Goal: Information Seeking & Learning: Learn about a topic

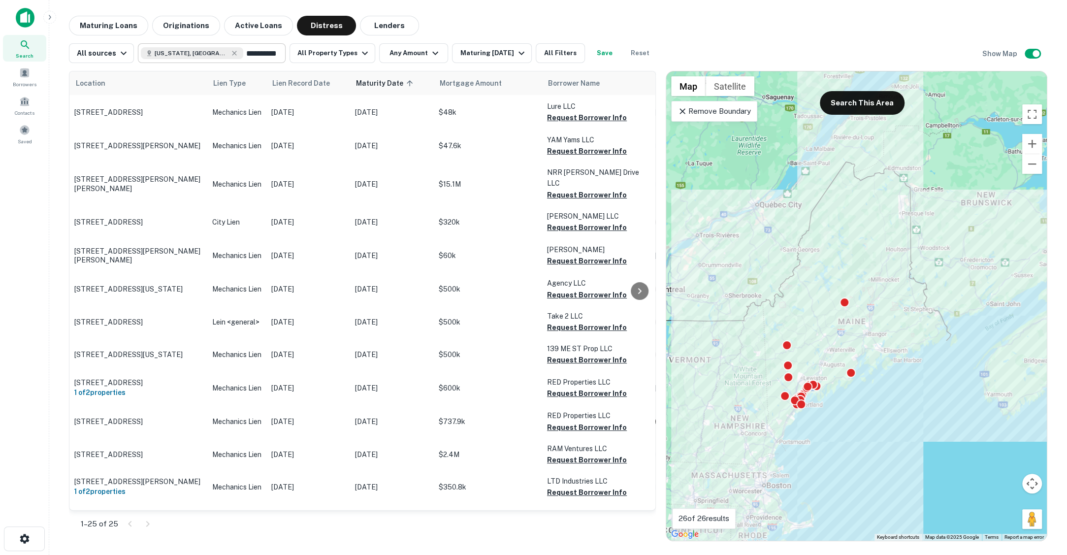
click at [254, 55] on input "**********" at bounding box center [262, 53] width 38 height 14
click at [156, 55] on input "**********" at bounding box center [148, 53] width 15 height 11
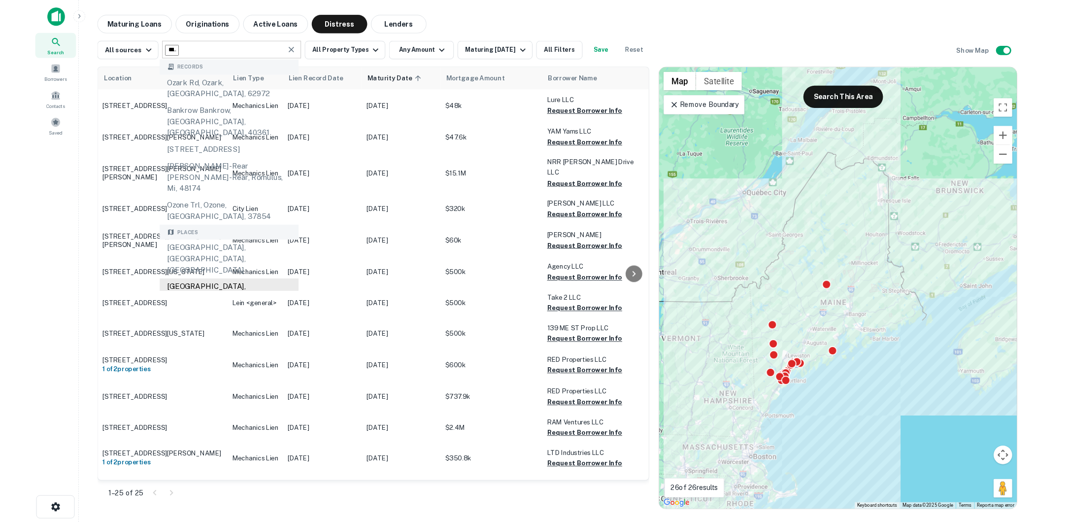
scroll to position [91, 0]
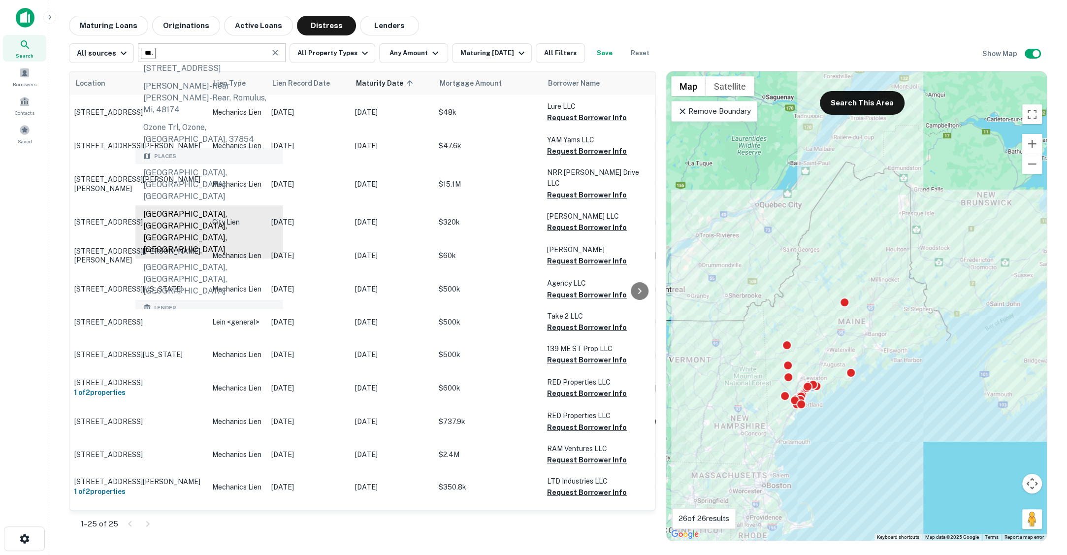
type input "*******"
click at [209, 343] on div "bank ozk" at bounding box center [209, 350] width 132 height 15
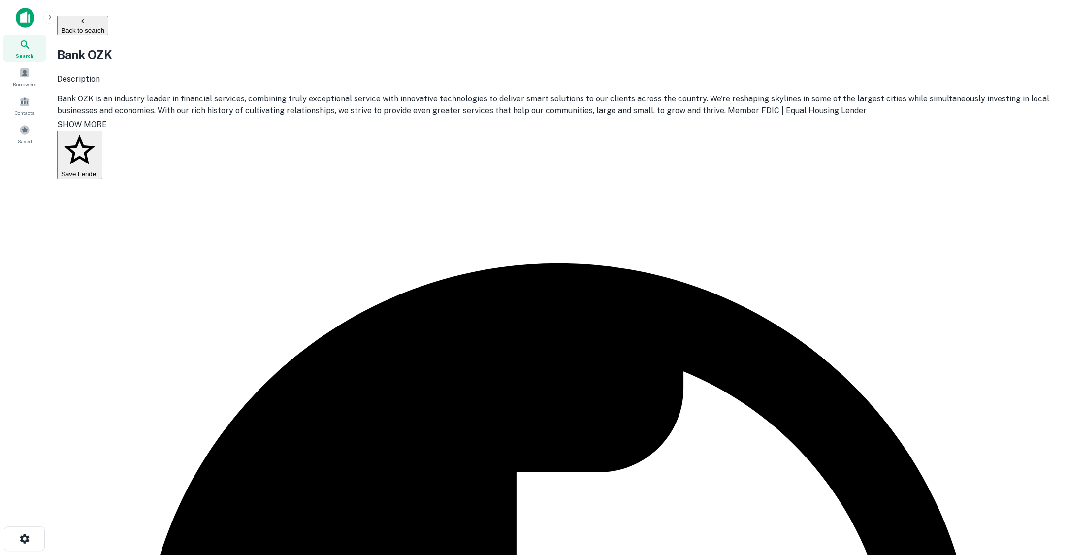
click at [26, 14] on img at bounding box center [25, 18] width 19 height 20
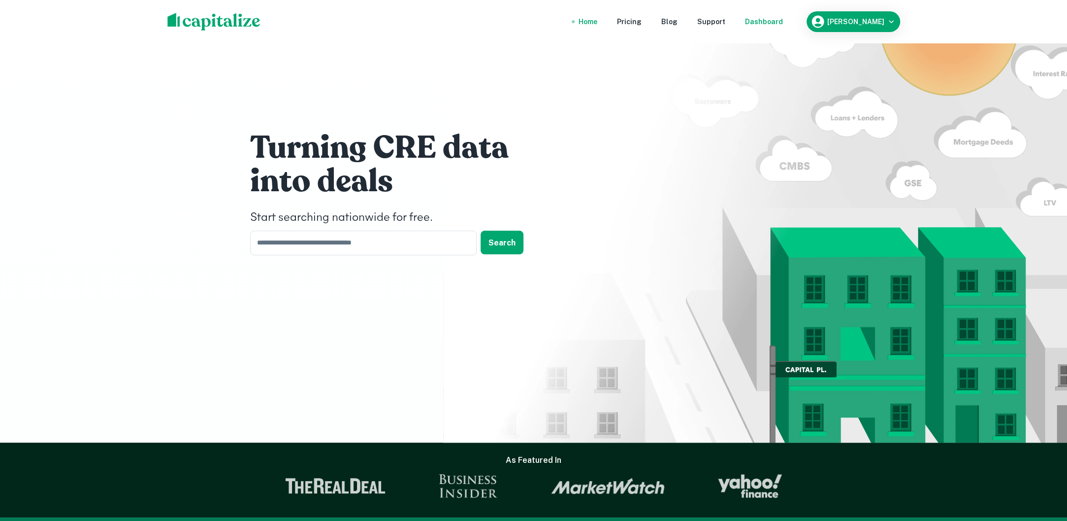
click at [783, 17] on div "Dashboard" at bounding box center [764, 21] width 38 height 11
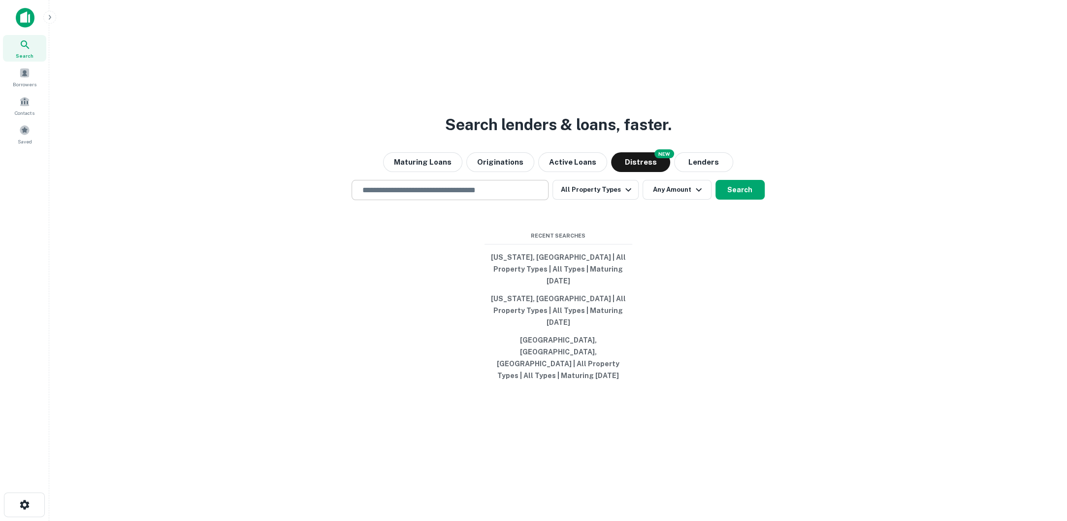
click at [443, 196] on input "text" at bounding box center [450, 189] width 188 height 11
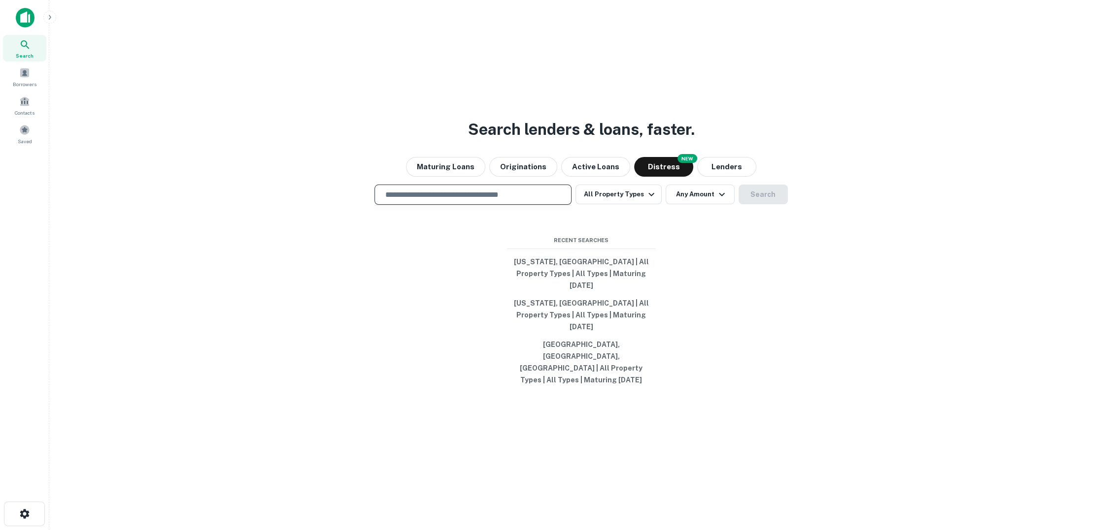
click at [533, 200] on input "text" at bounding box center [473, 194] width 188 height 11
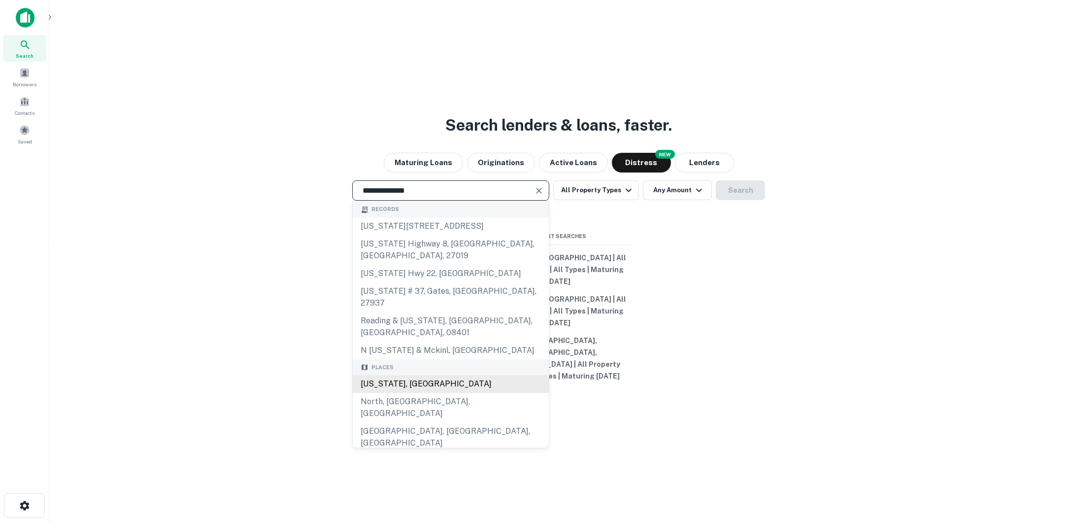
click at [473, 388] on div "[US_STATE], [GEOGRAPHIC_DATA]" at bounding box center [451, 384] width 196 height 18
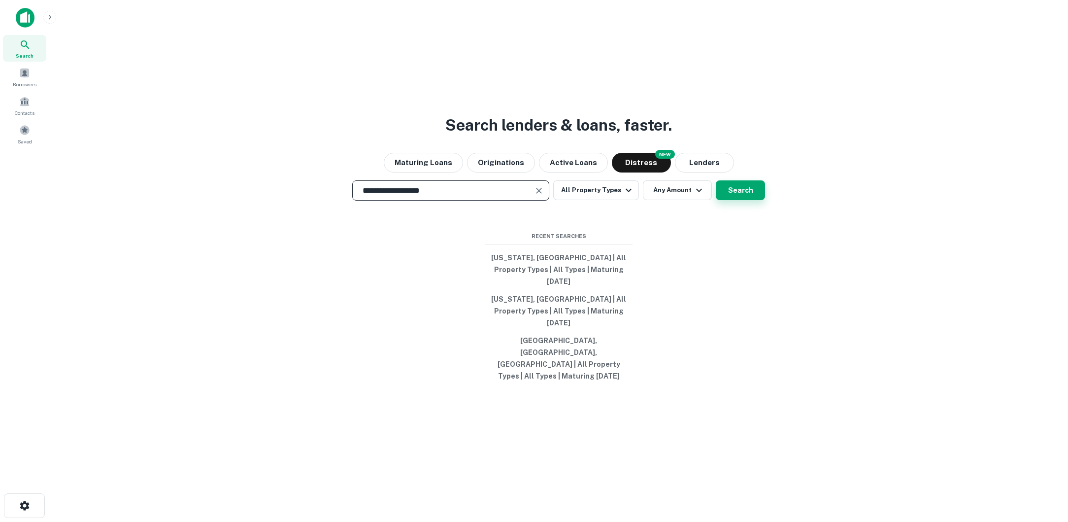
type input "**********"
click at [726, 200] on button "Search" at bounding box center [740, 190] width 49 height 20
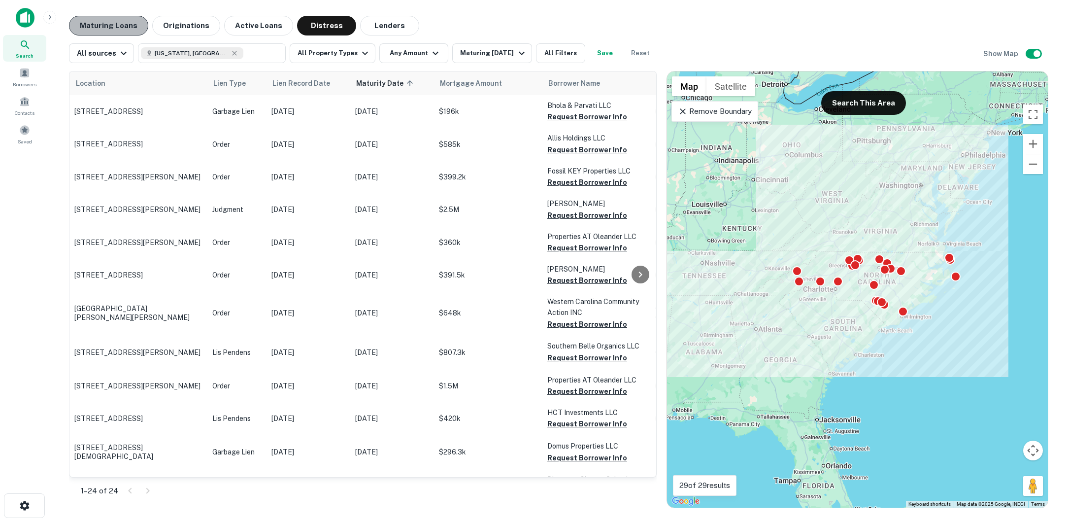
click at [115, 31] on button "Maturing Loans" at bounding box center [108, 26] width 79 height 20
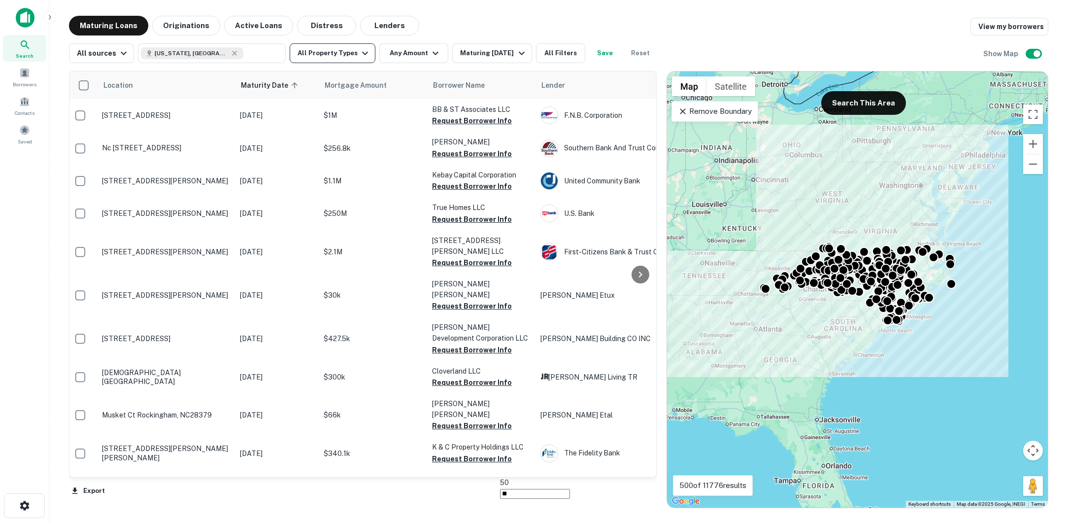
click at [357, 59] on button "All Property Types" at bounding box center [333, 53] width 86 height 20
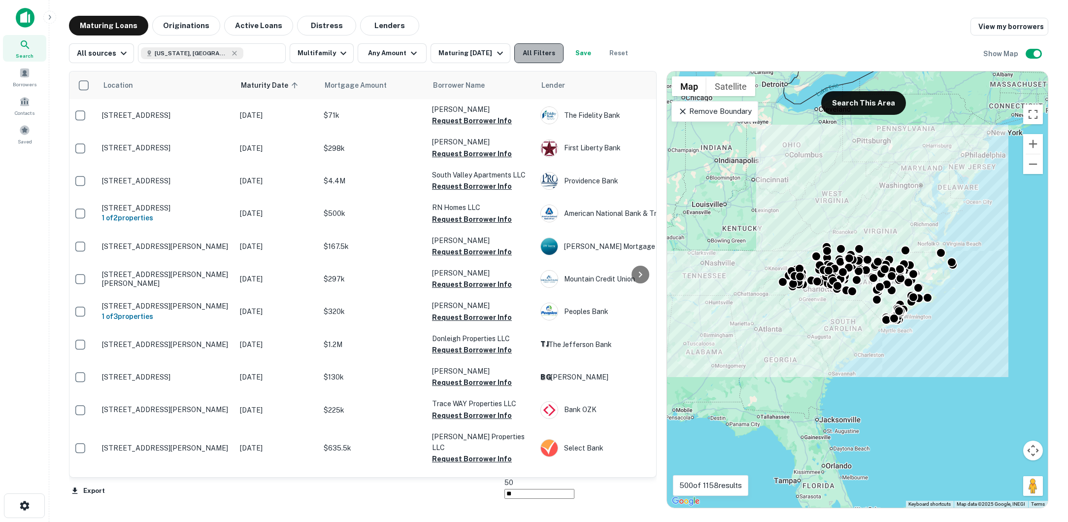
click at [541, 54] on button "All Filters" at bounding box center [538, 53] width 49 height 20
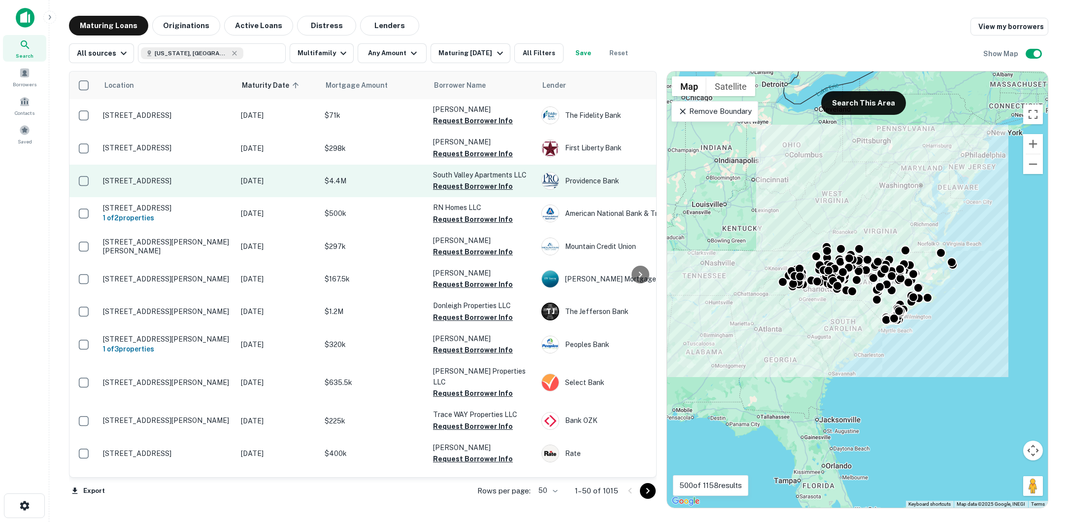
click at [184, 185] on td "[STREET_ADDRESS]" at bounding box center [167, 180] width 138 height 33
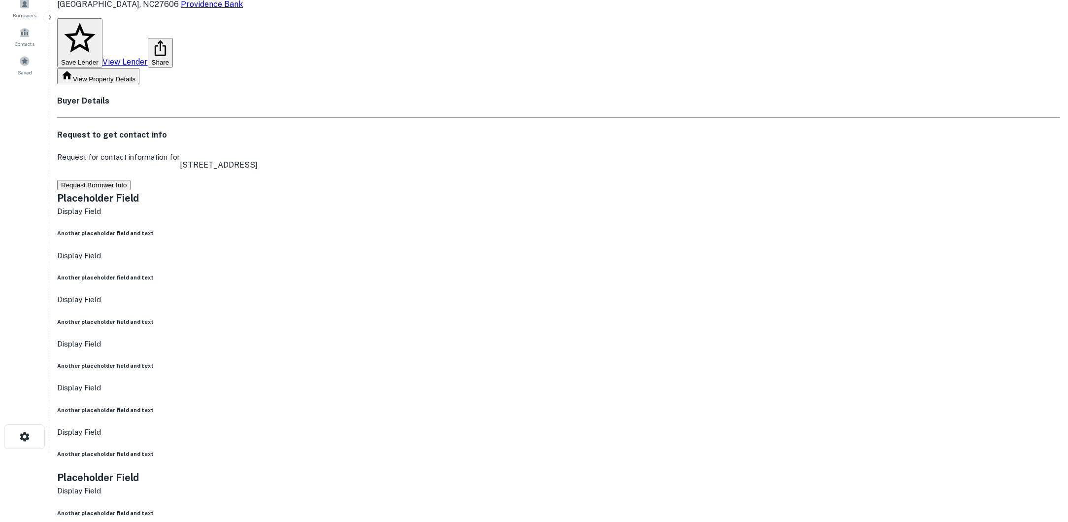
scroll to position [62, 0]
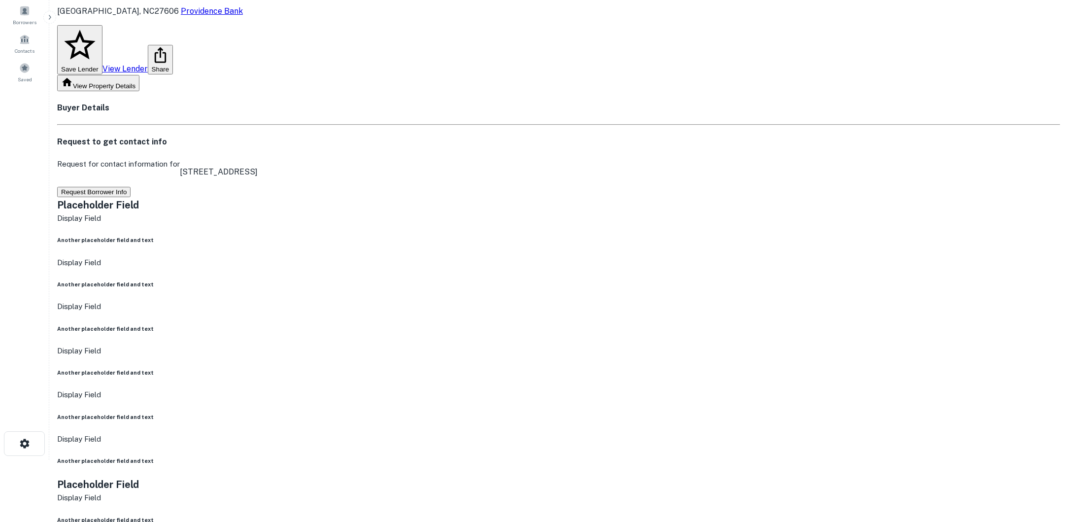
click at [131, 187] on button "Request Borrower Info" at bounding box center [93, 192] width 73 height 10
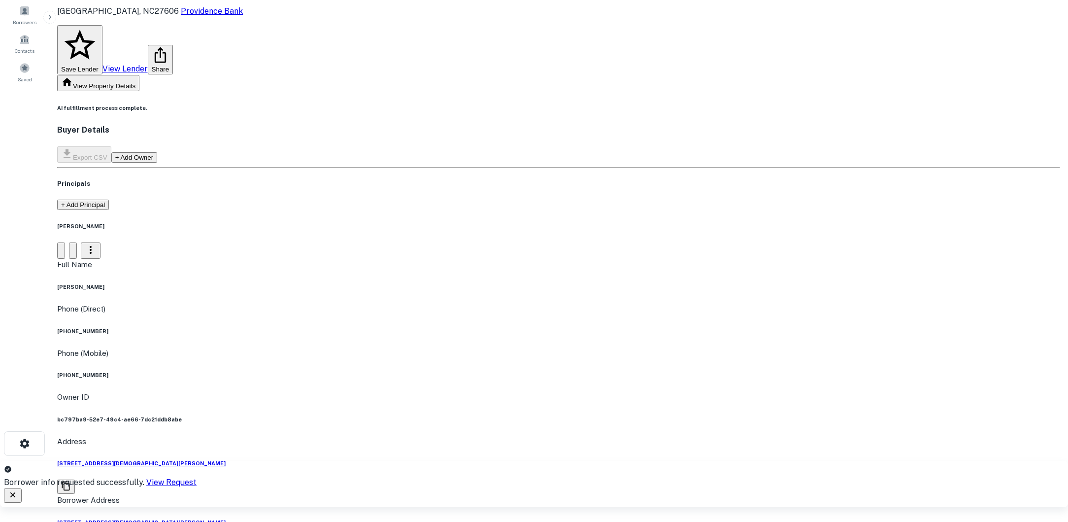
drag, startPoint x: 434, startPoint y: 183, endPoint x: 546, endPoint y: 182, distance: 111.8
click at [547, 259] on div "Full Name [PERSON_NAME]" at bounding box center [307, 275] width 501 height 32
drag, startPoint x: 476, startPoint y: 231, endPoint x: 549, endPoint y: 232, distance: 72.9
click at [549, 347] on div "Phone (Mobile) [PHONE_NUMBER]" at bounding box center [307, 363] width 501 height 32
click at [591, 242] on div "[PERSON_NAME] Full Name [PERSON_NAME] Phone (Direct) [PHONE_NUMBER] Phone (Mobi…" at bounding box center [558, 387] width 1003 height 331
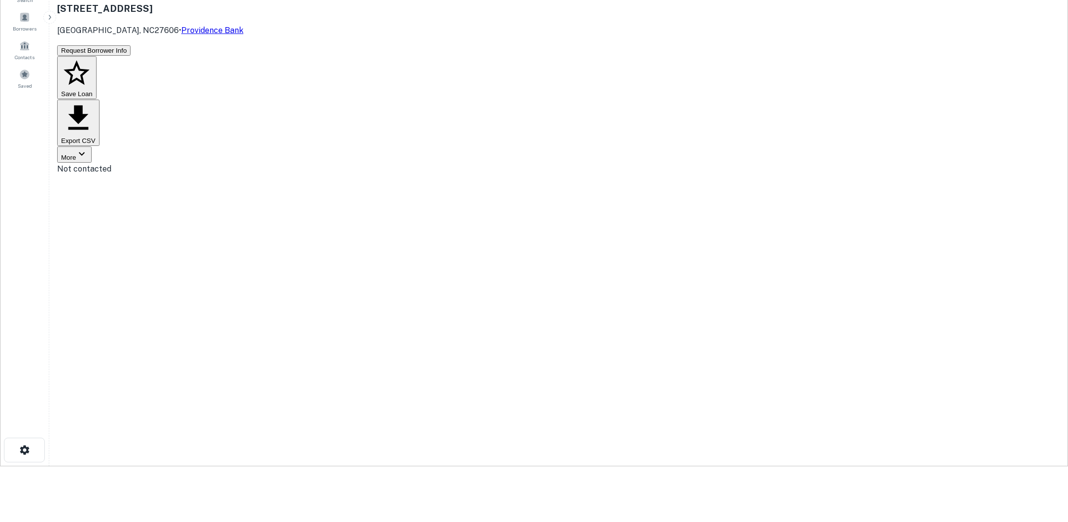
scroll to position [0, 0]
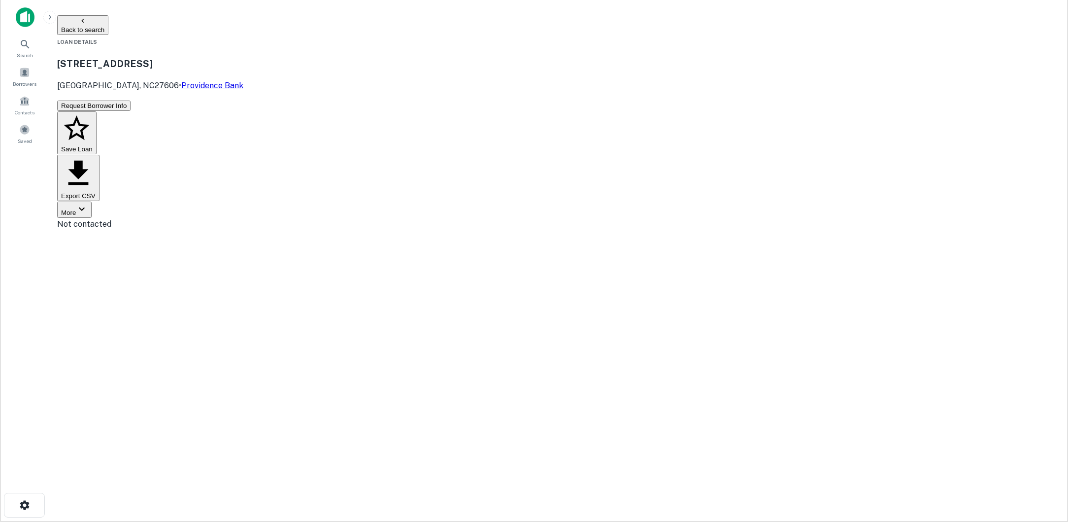
click at [108, 28] on button "Back to search" at bounding box center [82, 25] width 51 height 20
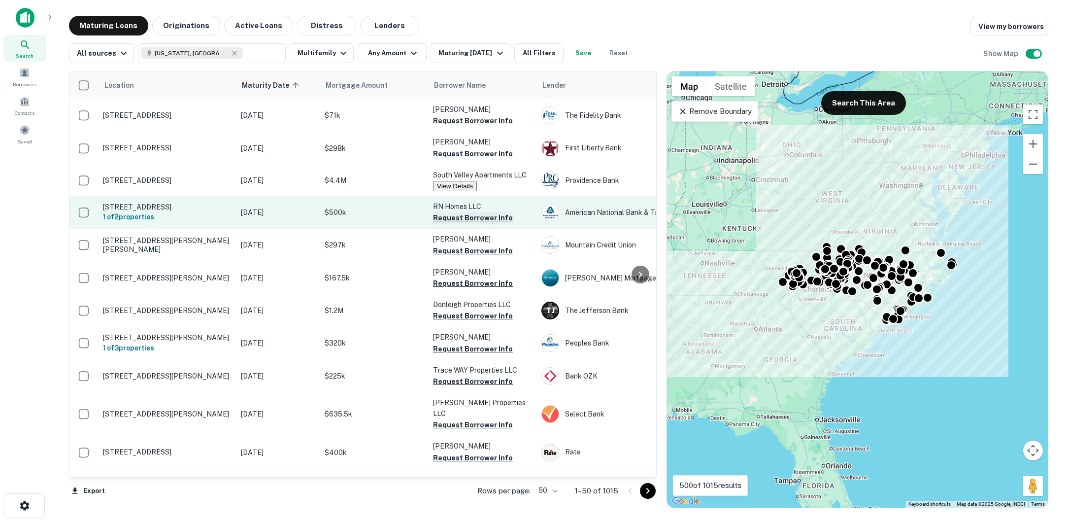
click at [493, 224] on button "Request Borrower Info" at bounding box center [473, 218] width 80 height 12
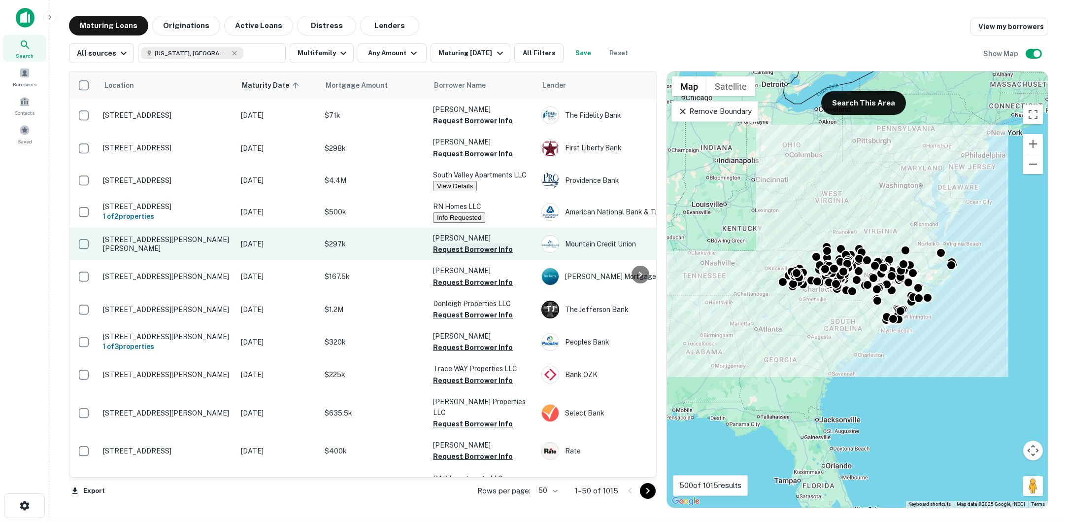
click at [487, 254] on button "Request Borrower Info" at bounding box center [473, 249] width 80 height 12
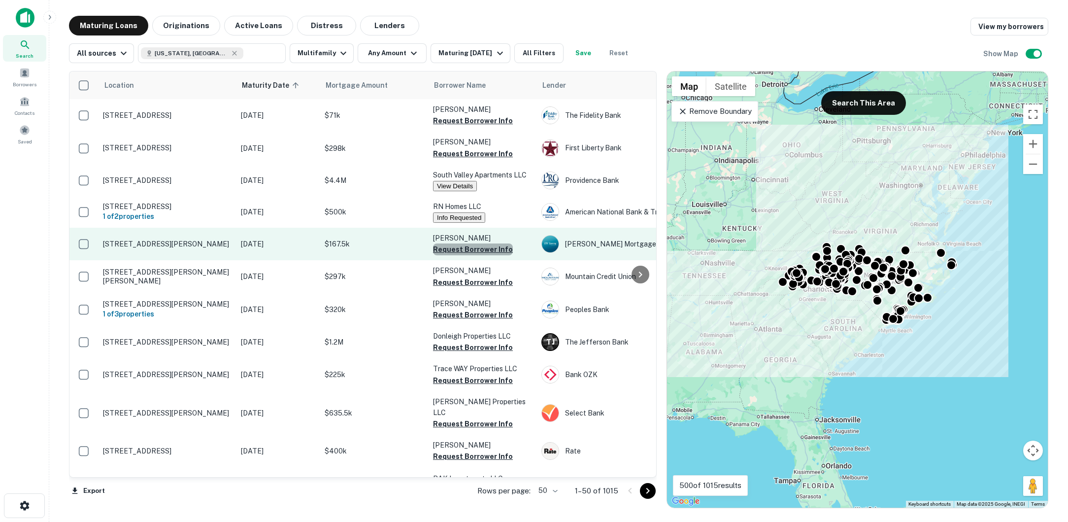
click at [482, 255] on button "Request Borrower Info" at bounding box center [473, 249] width 80 height 12
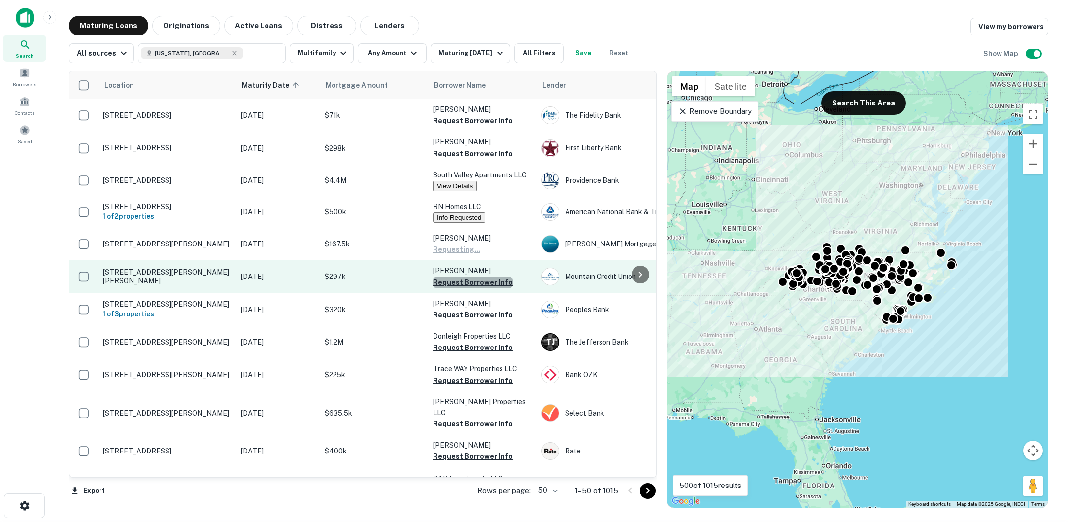
click at [480, 287] on button "Request Borrower Info" at bounding box center [473, 282] width 80 height 12
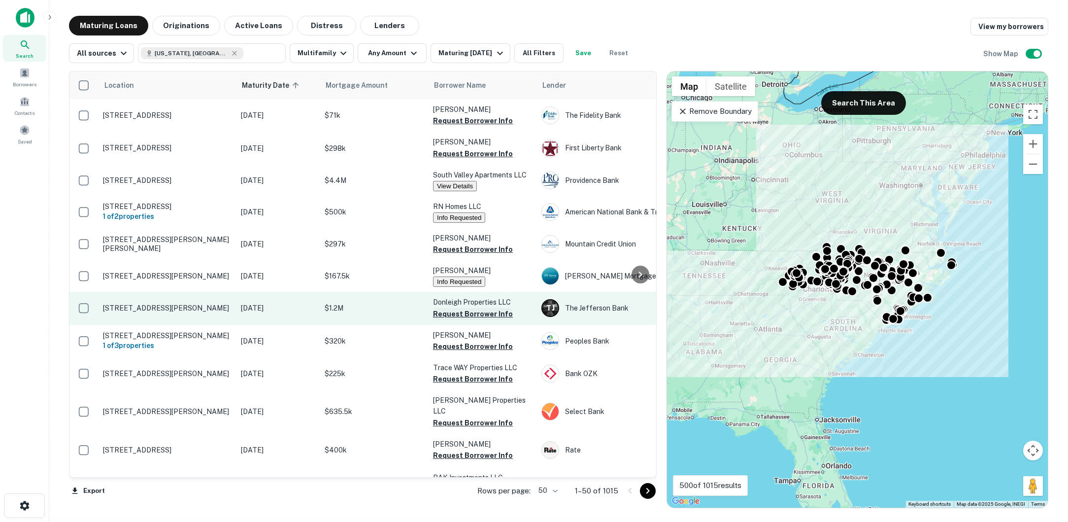
click at [473, 320] on button "Request Borrower Info" at bounding box center [473, 314] width 80 height 12
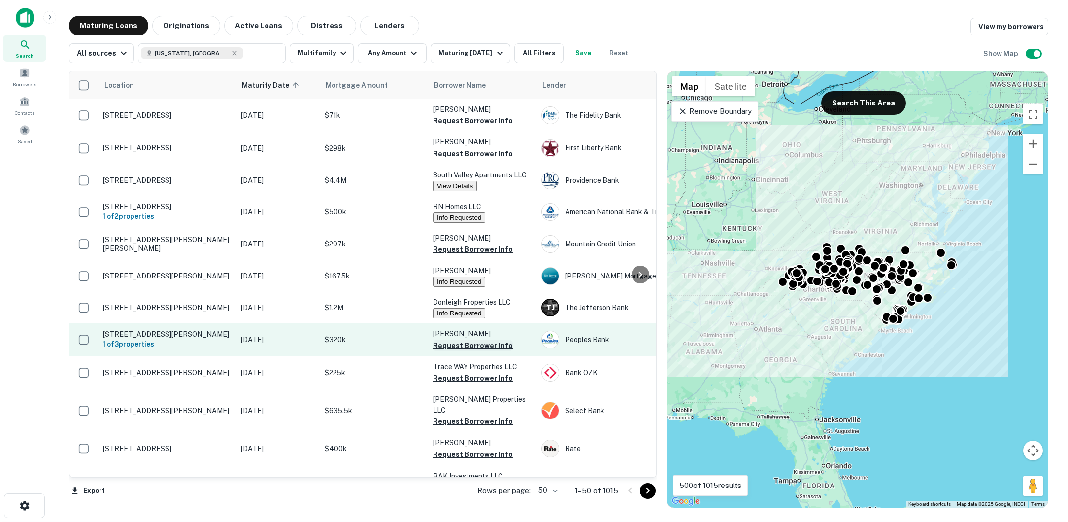
click at [472, 351] on button "Request Borrower Info" at bounding box center [473, 345] width 80 height 12
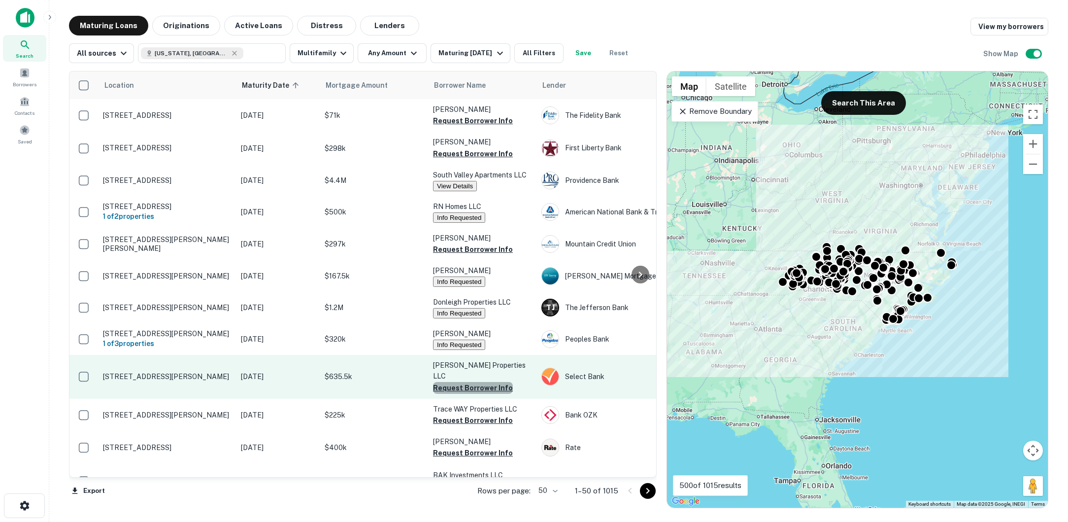
click at [484, 393] on button "Request Borrower Info" at bounding box center [473, 388] width 80 height 12
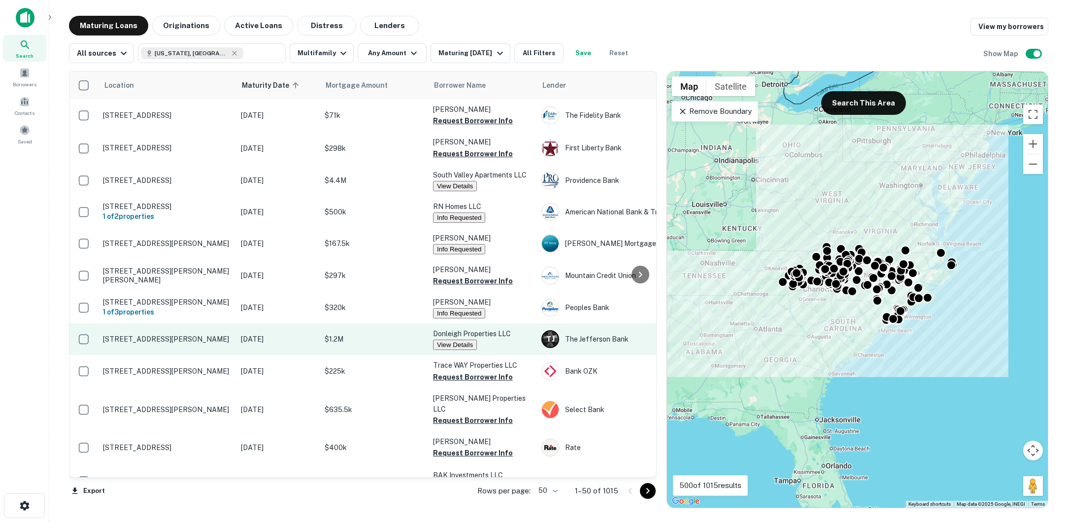
click at [398, 344] on p "$1.2M" at bounding box center [374, 338] width 99 height 11
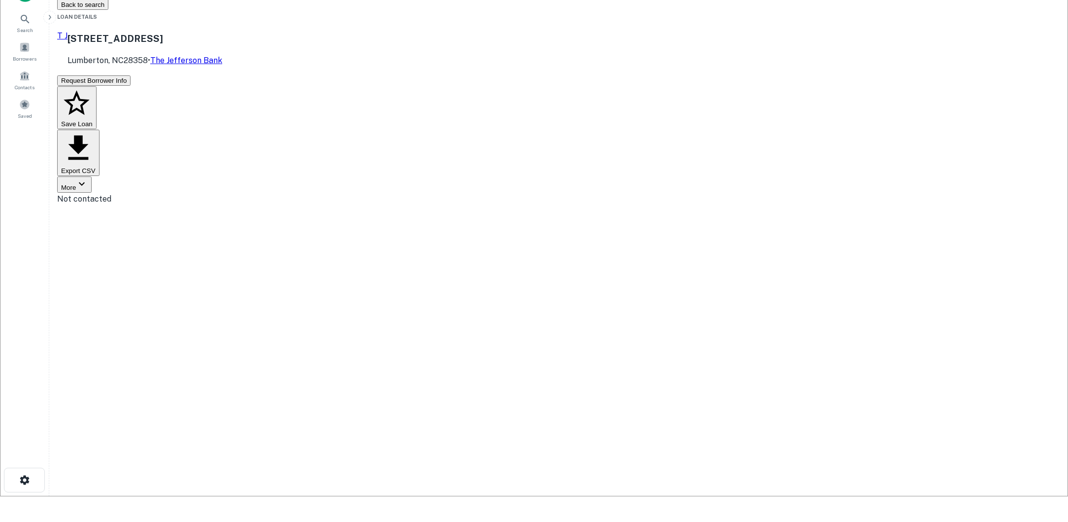
scroll to position [3, 0]
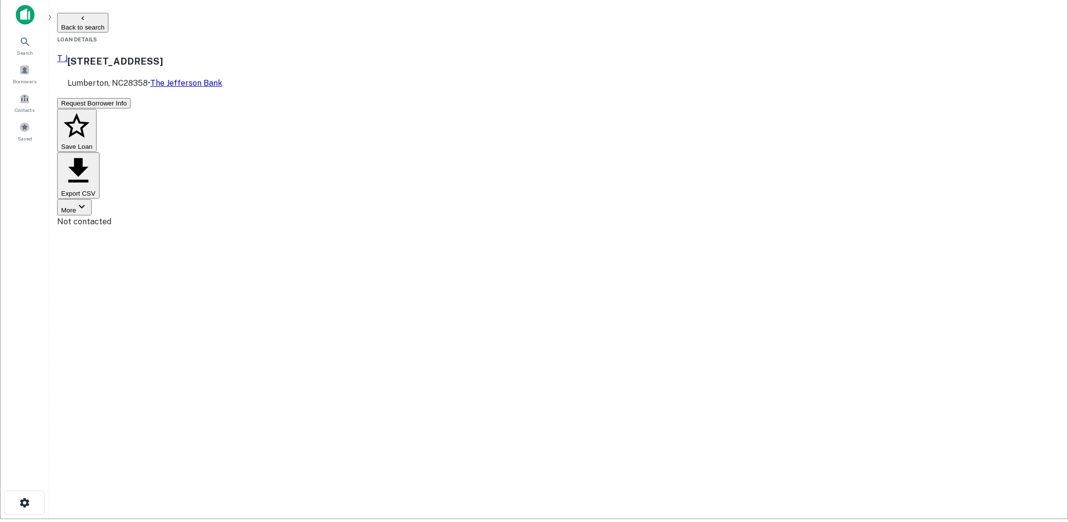
click at [108, 19] on button "Back to search" at bounding box center [82, 23] width 51 height 20
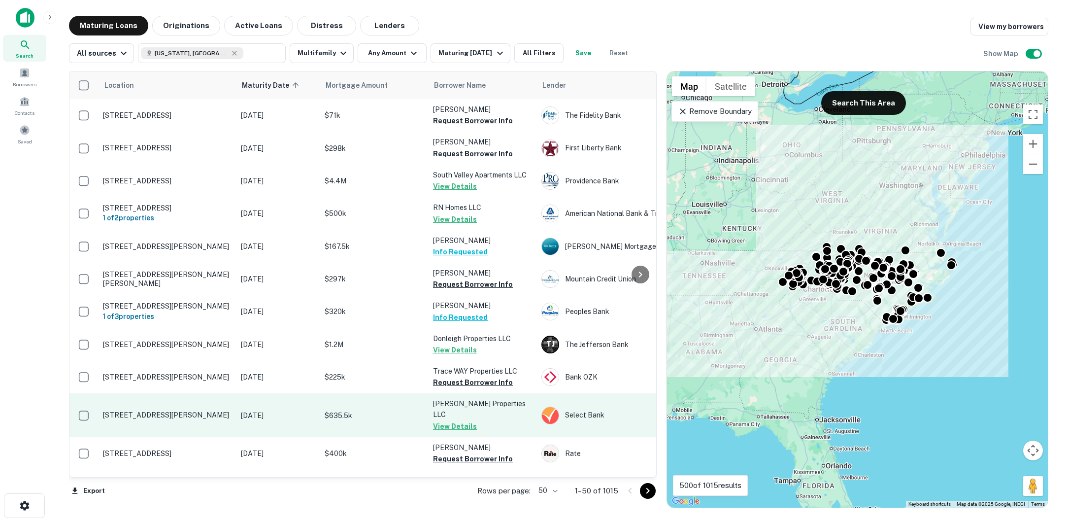
click at [388, 427] on td "$635.5k" at bounding box center [374, 414] width 108 height 43
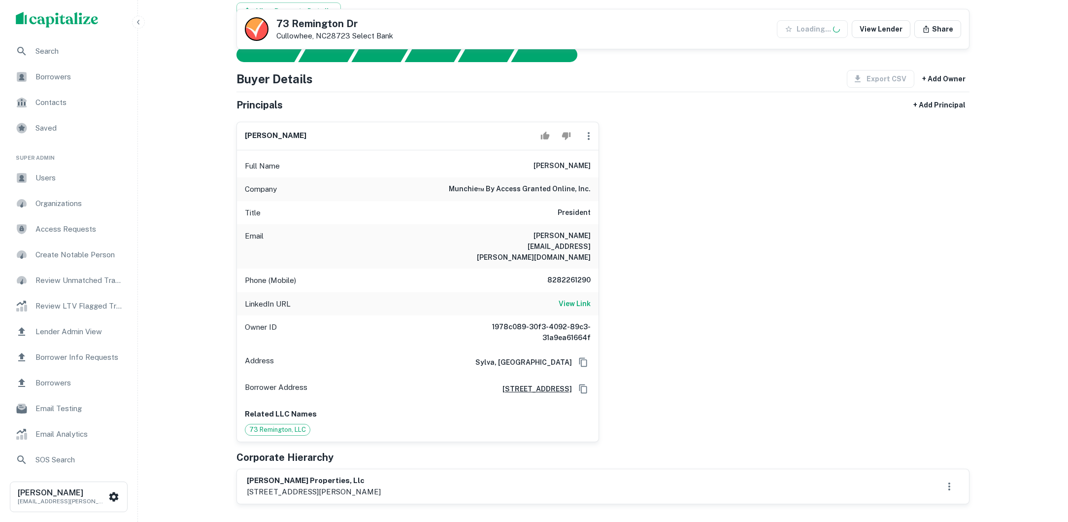
scroll to position [102, 0]
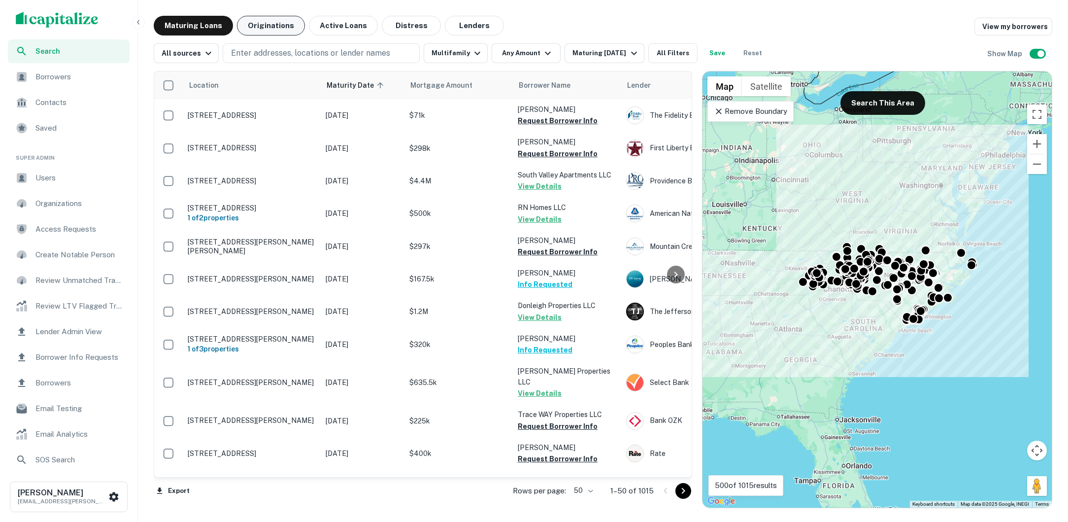
click at [282, 31] on button "Originations" at bounding box center [271, 26] width 68 height 20
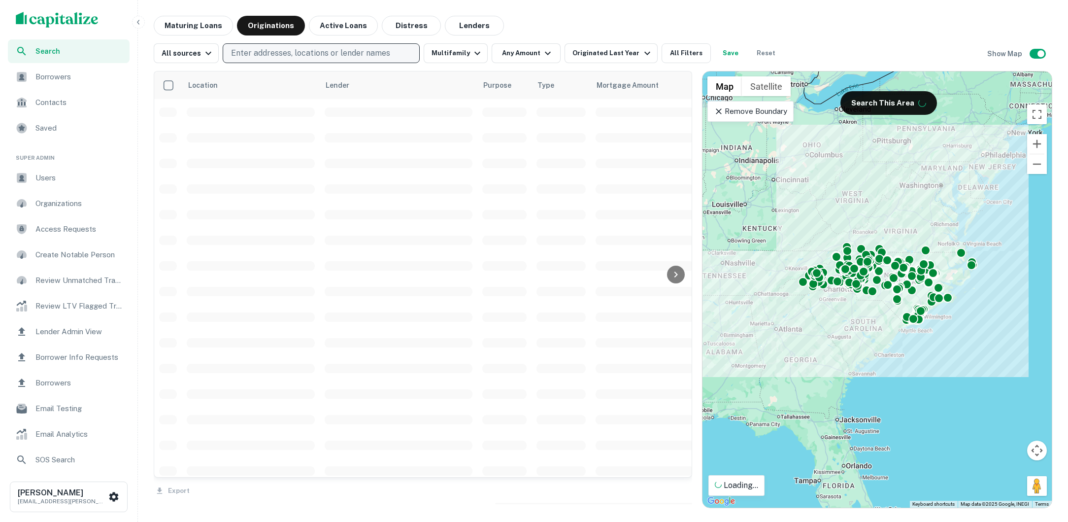
click at [342, 49] on p "Enter addresses, locations or lender names" at bounding box center [310, 53] width 159 height 12
type input "*****"
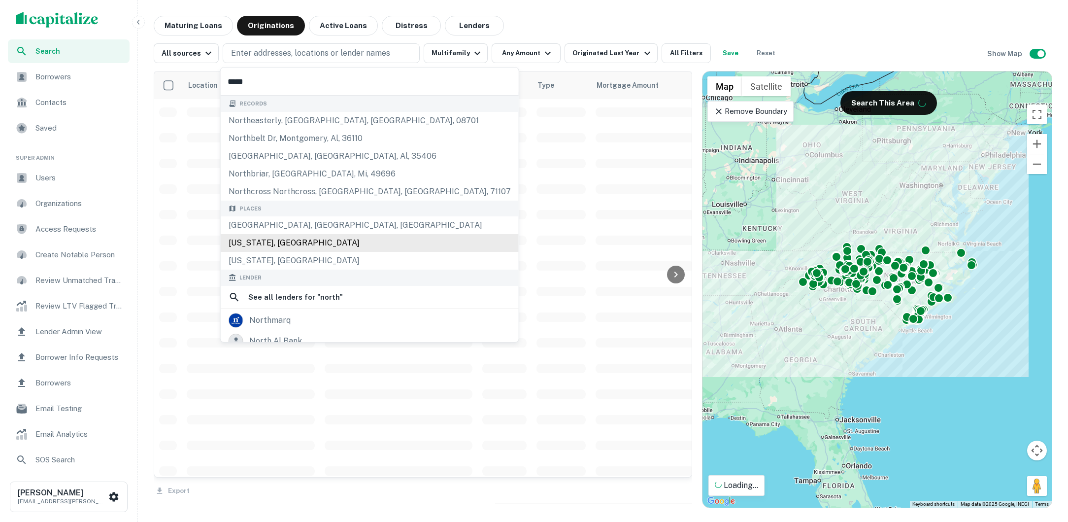
click at [325, 244] on div "[US_STATE], [GEOGRAPHIC_DATA]" at bounding box center [370, 243] width 298 height 18
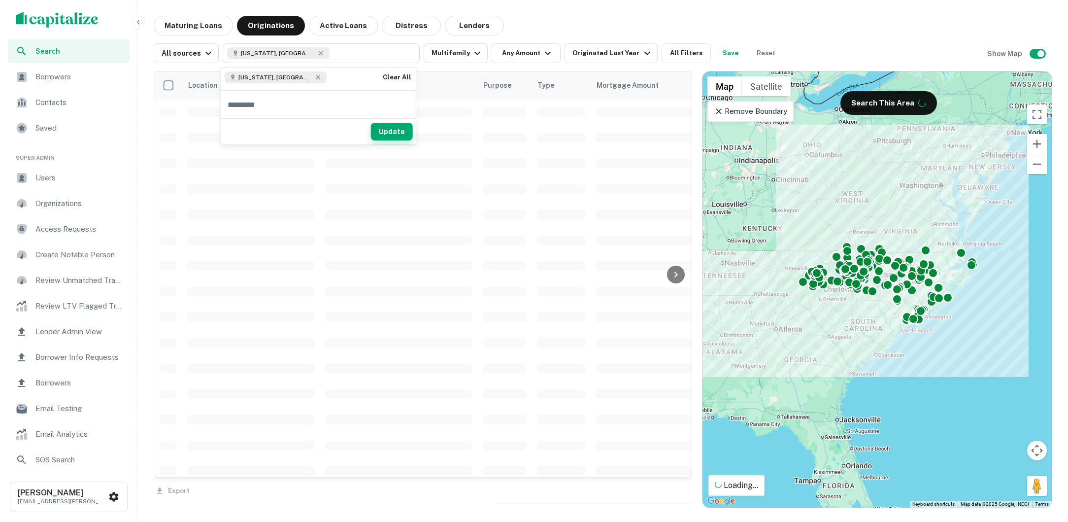
click at [388, 133] on button "Update" at bounding box center [392, 132] width 42 height 18
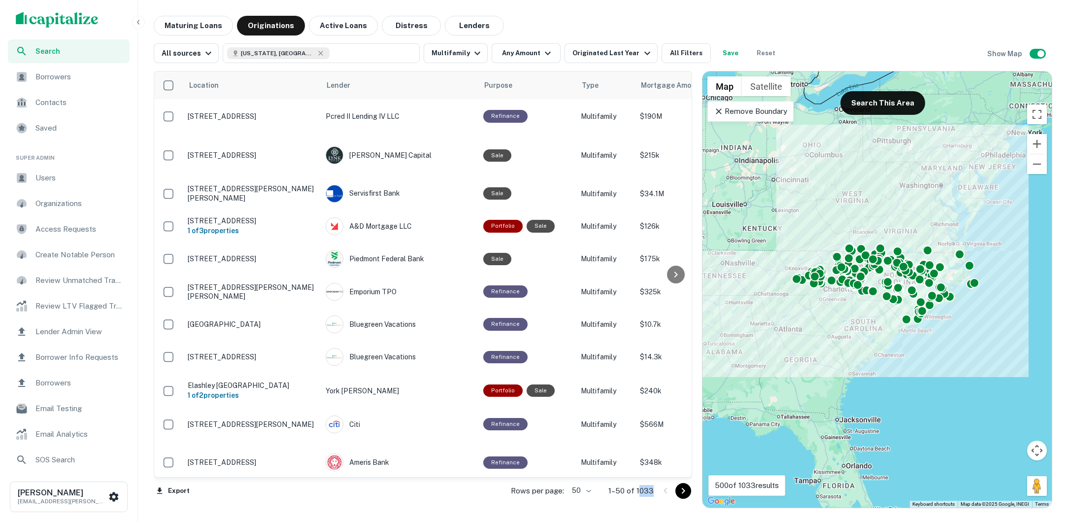
drag, startPoint x: 656, startPoint y: 490, endPoint x: 638, endPoint y: 490, distance: 17.7
click at [638, 490] on div "Rows per page: 50 ** 1–50 of 1033" at bounding box center [595, 490] width 193 height 27
click at [669, 59] on button "All Filters" at bounding box center [685, 53] width 49 height 20
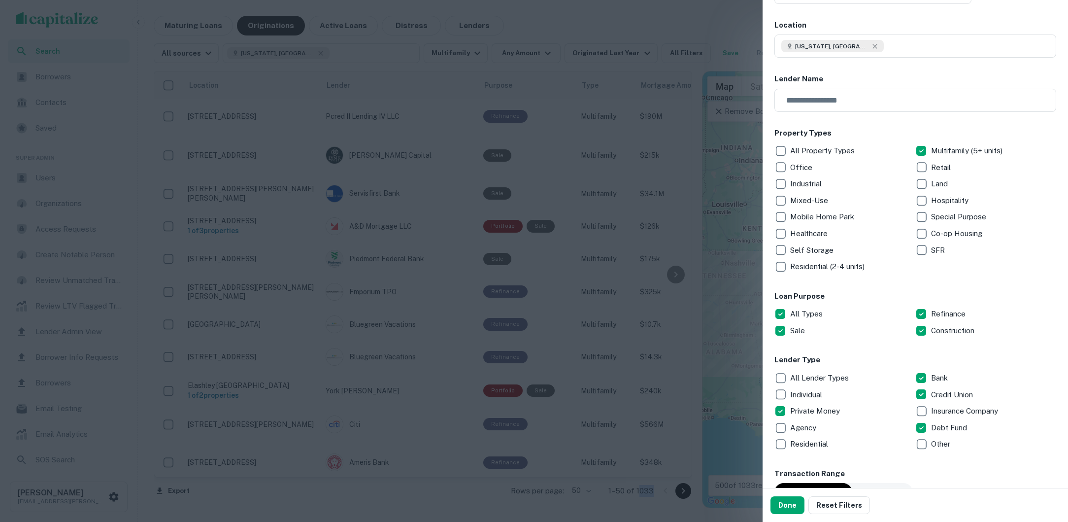
scroll to position [141, 0]
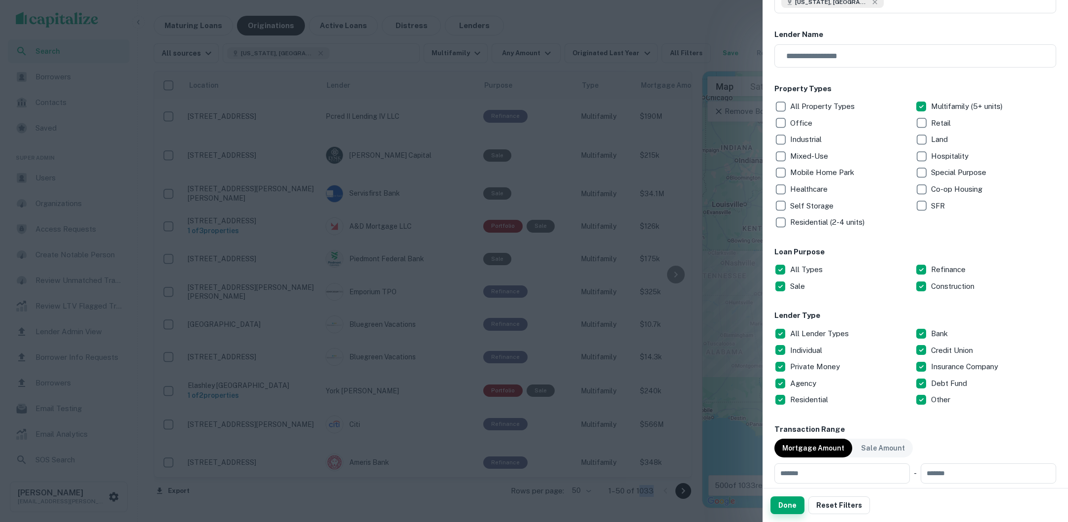
click at [789, 504] on button "Done" at bounding box center [787, 505] width 34 height 18
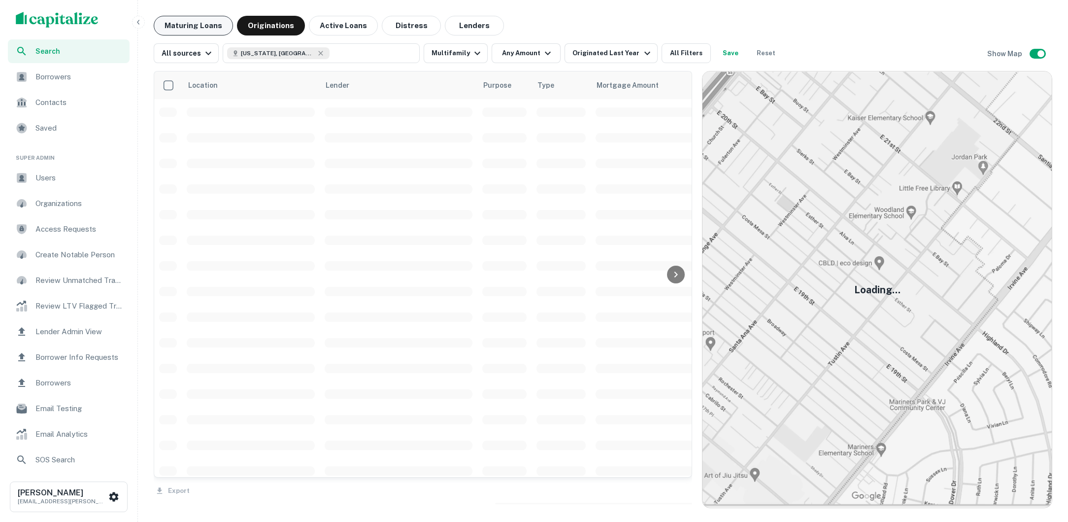
click at [206, 18] on button "Maturing Loans" at bounding box center [193, 26] width 79 height 20
